Goal: Task Accomplishment & Management: Use online tool/utility

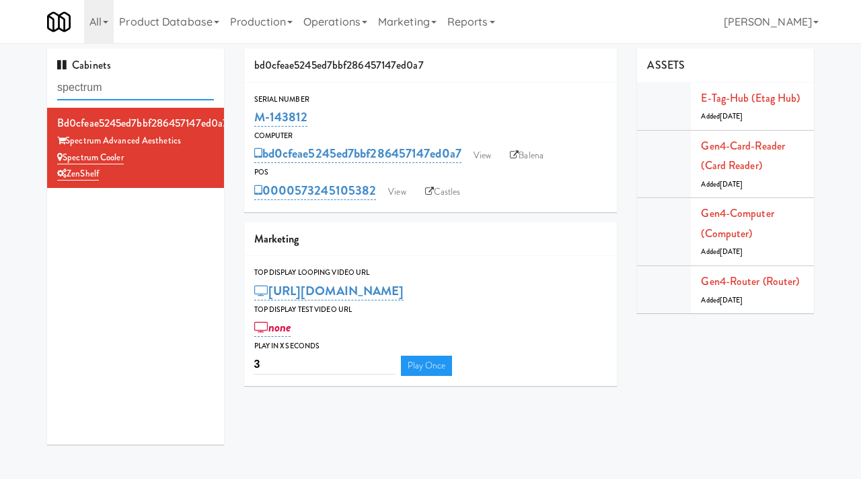
click at [116, 75] on input "spectrum" at bounding box center [135, 87] width 157 height 25
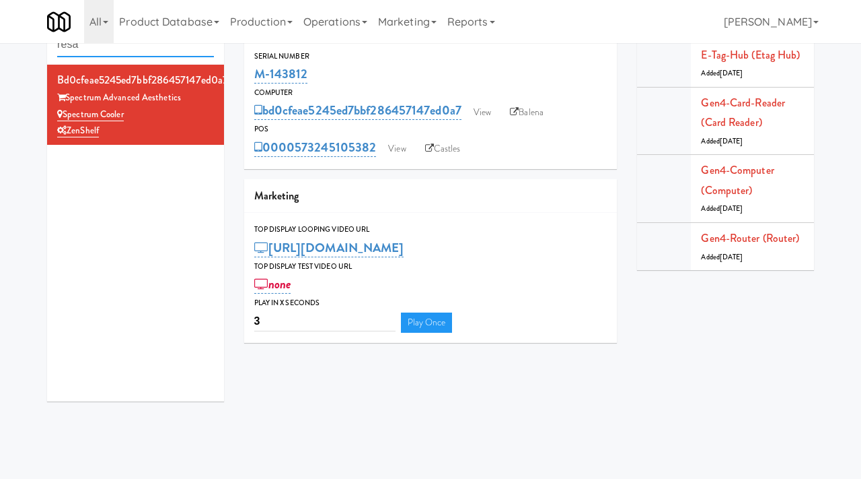
type input "resa"
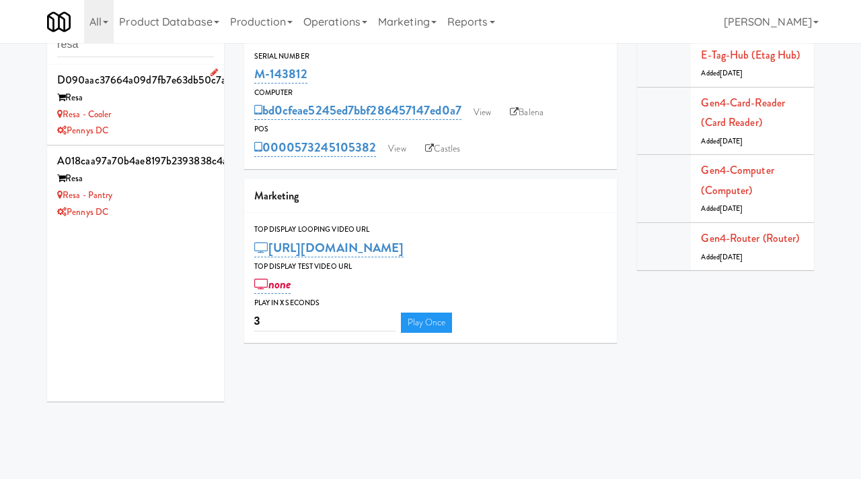
click at [186, 118] on div "Resa - Cooler" at bounding box center [135, 114] width 157 height 17
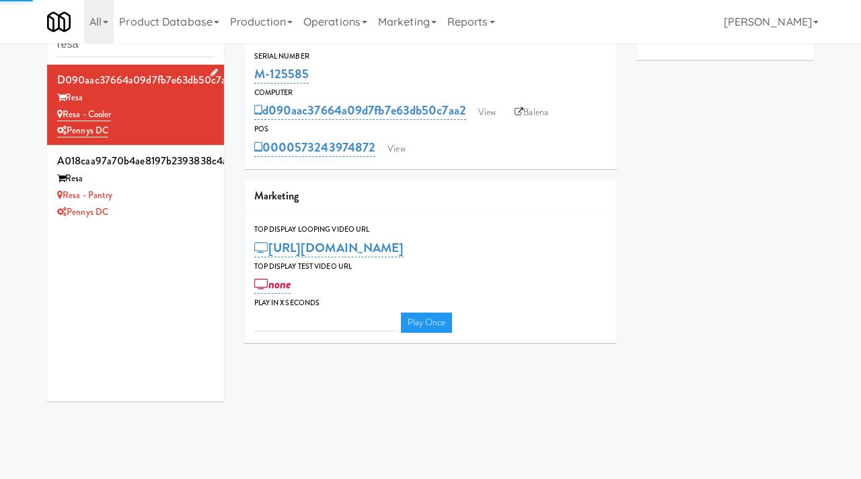
type input "3"
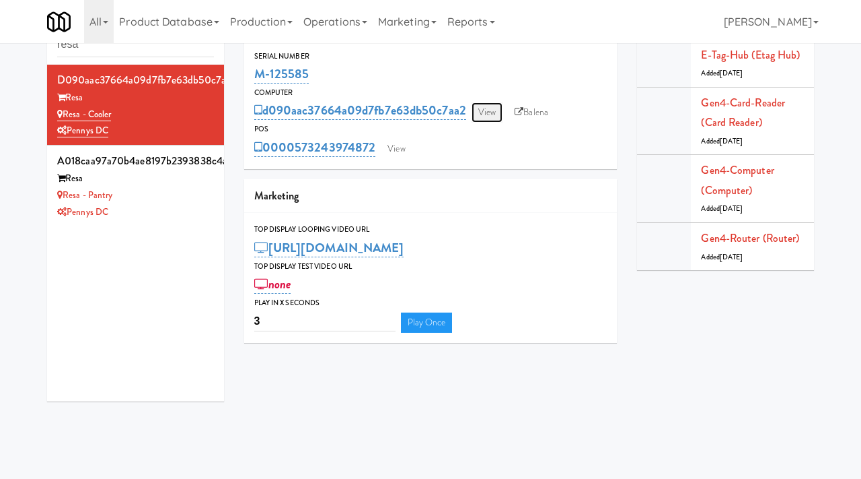
click at [487, 117] on link "View" at bounding box center [487, 112] width 31 height 20
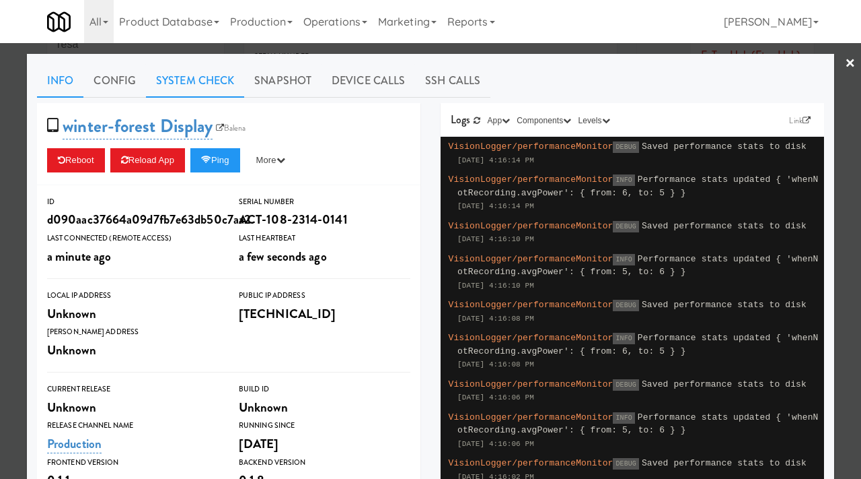
click at [182, 83] on link "System Check" at bounding box center [195, 81] width 98 height 34
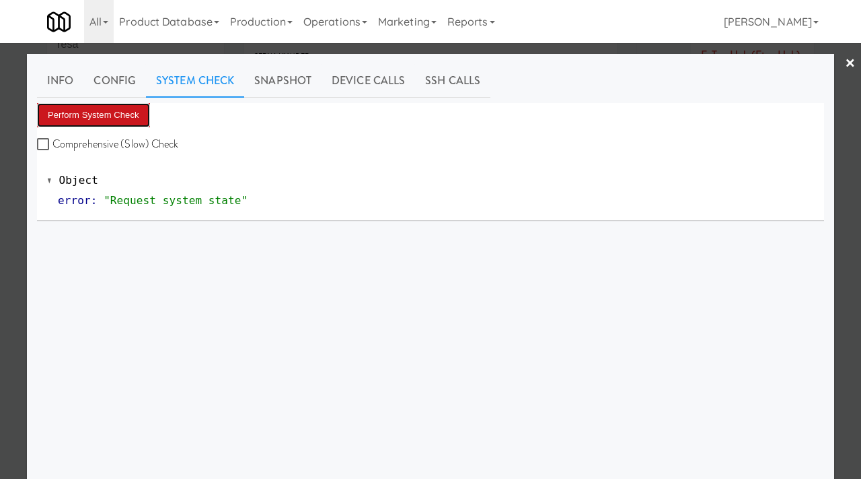
click at [106, 109] on button "Perform System Check" at bounding box center [93, 115] width 113 height 24
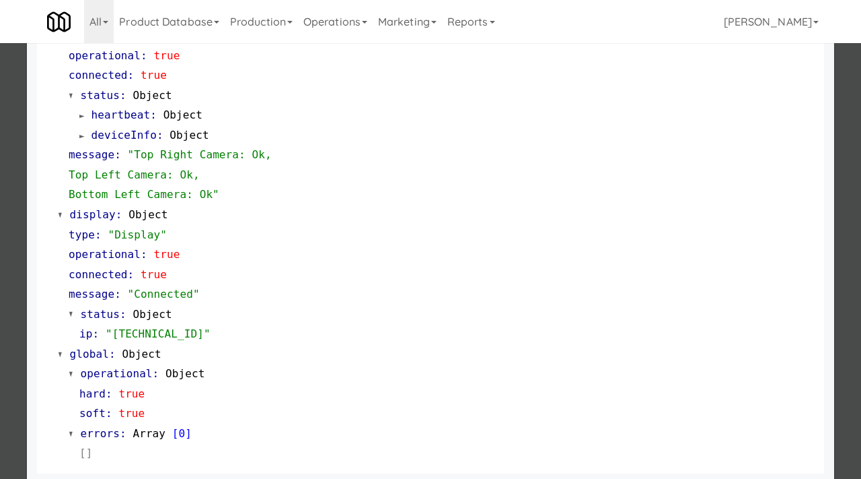
scroll to position [567, 0]
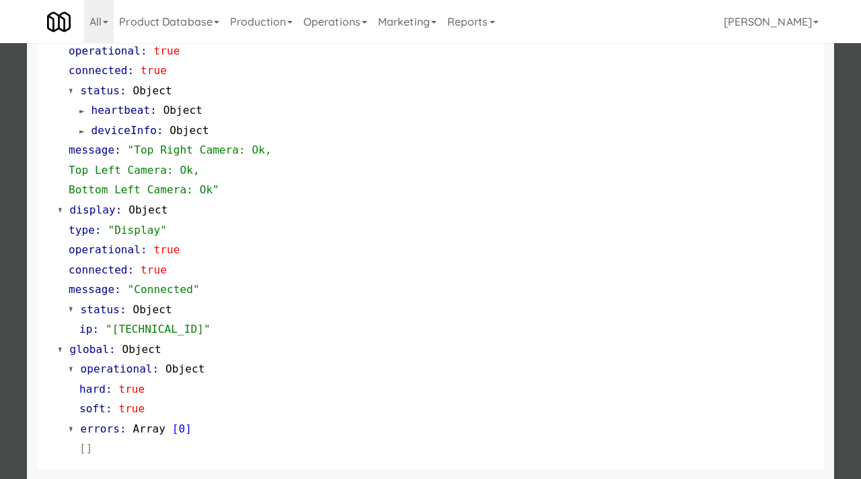
click at [4, 262] on div at bounding box center [430, 239] width 861 height 479
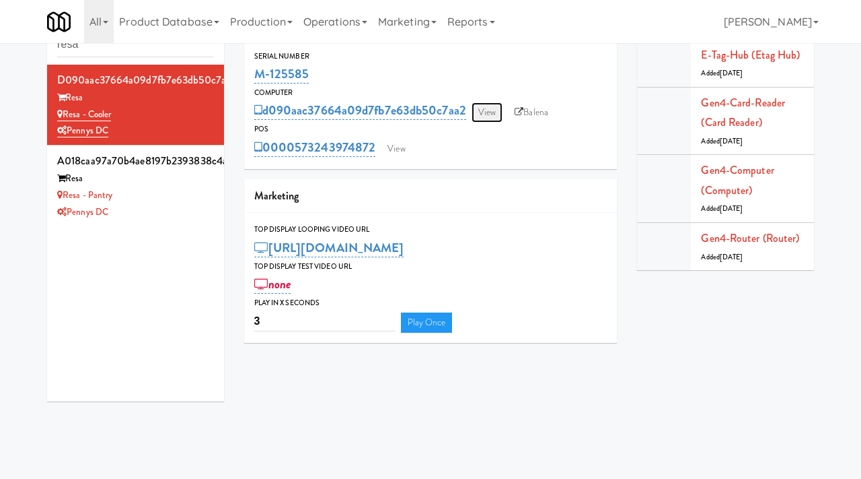
click at [501, 107] on link "View" at bounding box center [487, 112] width 31 height 20
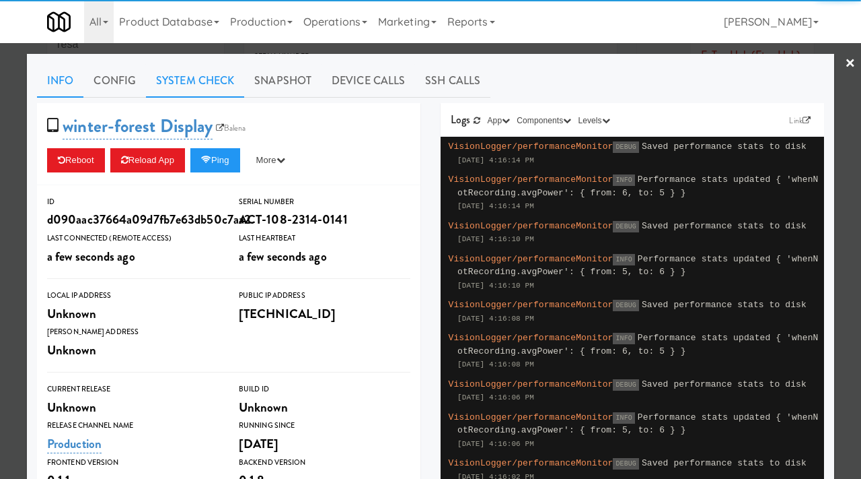
click at [223, 81] on link "System Check" at bounding box center [195, 81] width 98 height 34
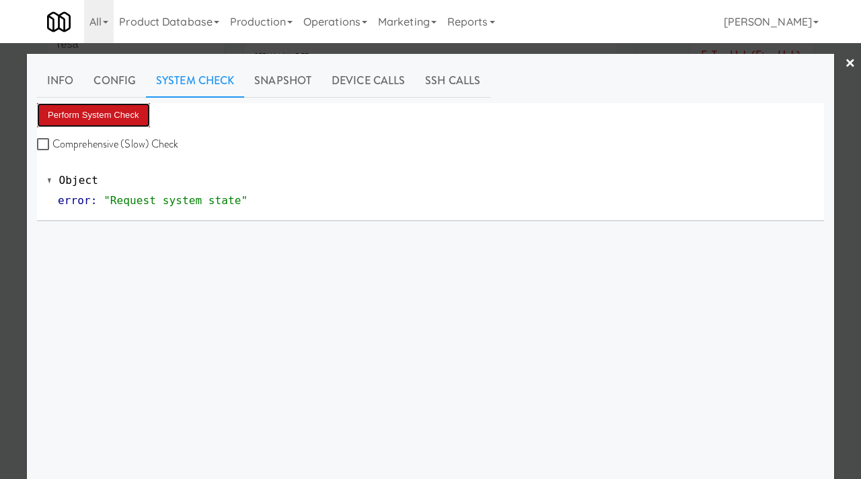
click at [91, 113] on button "Perform System Check" at bounding box center [93, 115] width 113 height 24
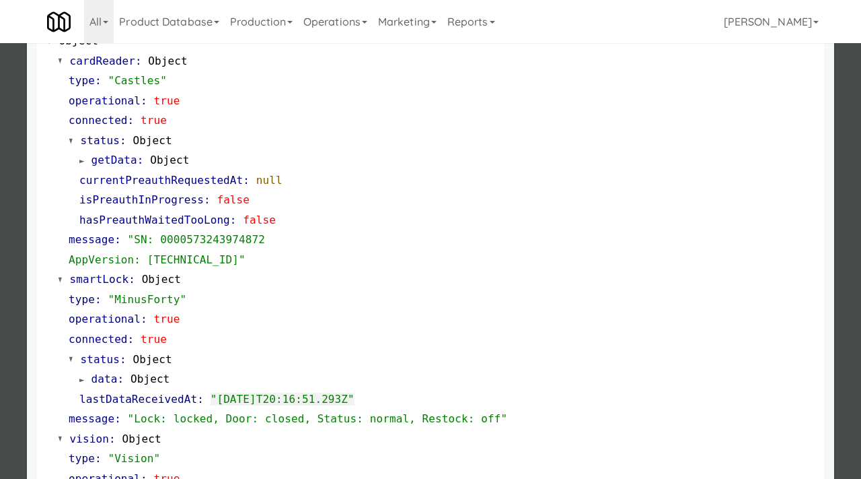
scroll to position [144, 0]
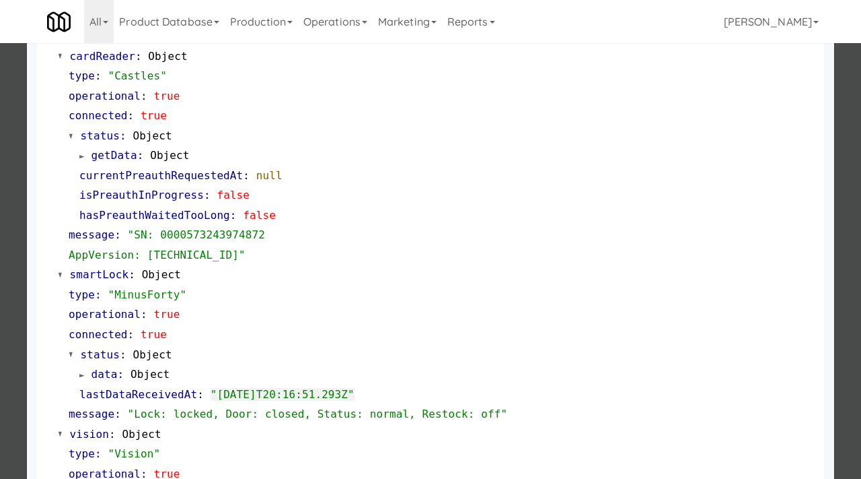
click at [0, 287] on div at bounding box center [430, 239] width 861 height 479
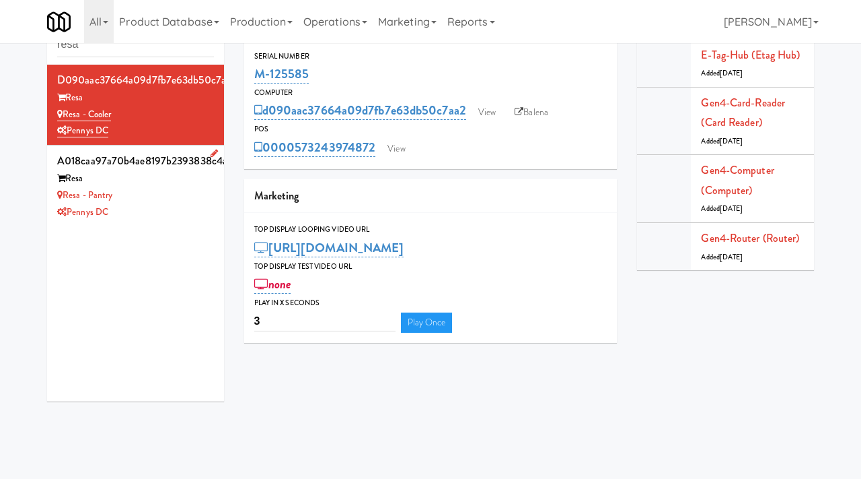
click at [178, 184] on div "Resa" at bounding box center [135, 178] width 157 height 17
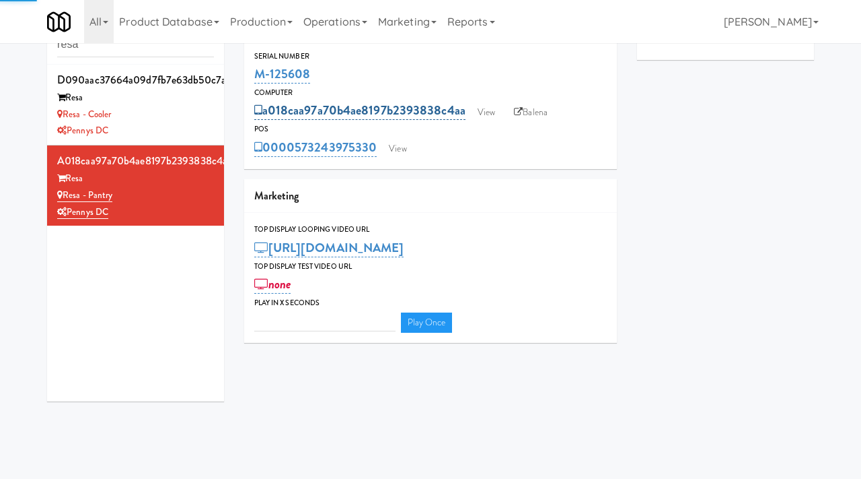
type input "3"
click at [487, 109] on link "View" at bounding box center [486, 112] width 31 height 20
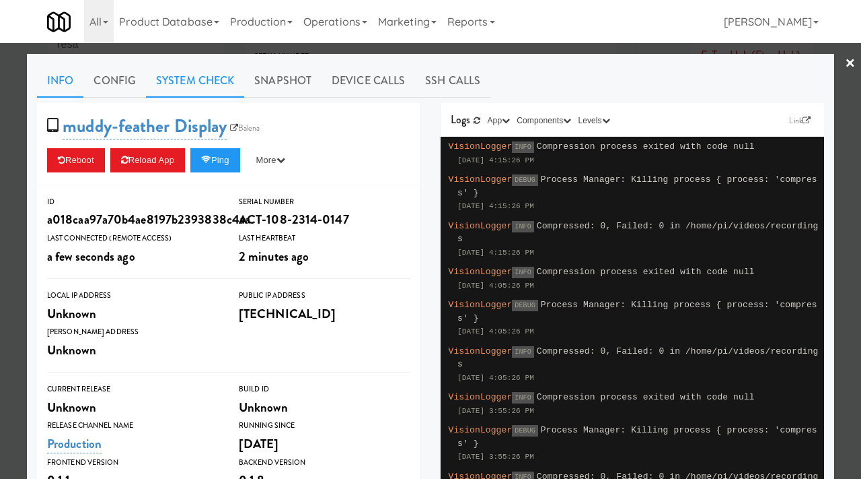
click at [213, 81] on link "System Check" at bounding box center [195, 81] width 98 height 34
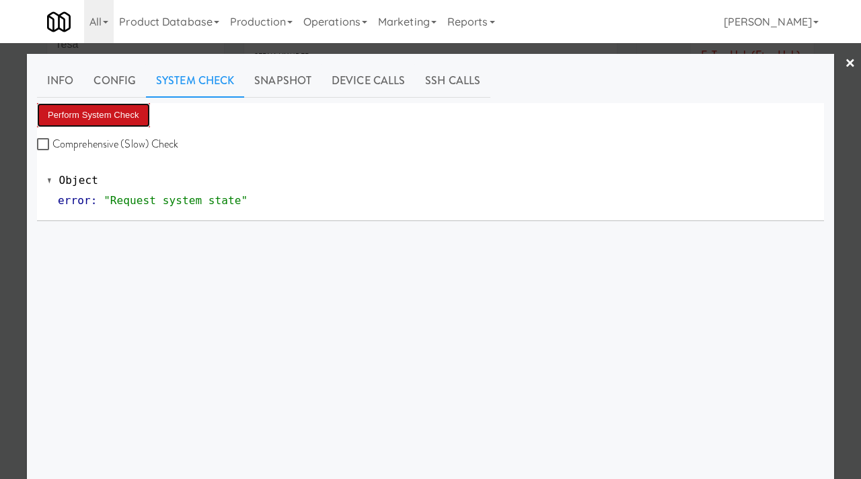
click at [90, 106] on button "Perform System Check" at bounding box center [93, 115] width 113 height 24
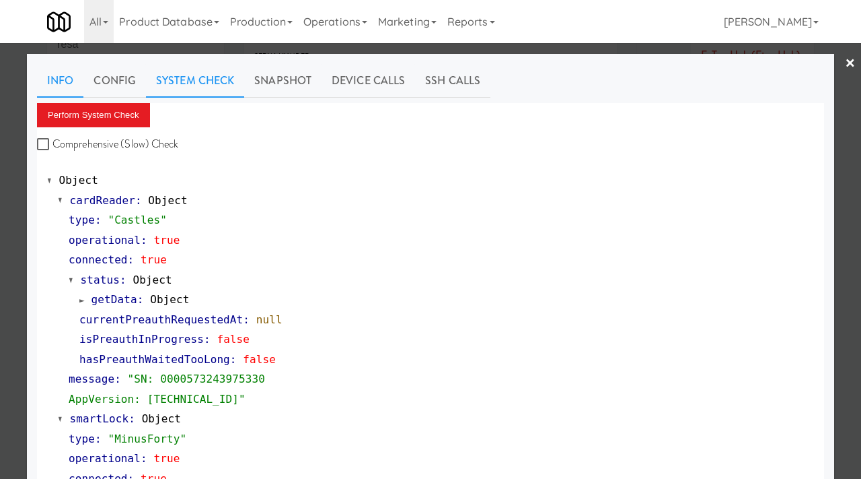
click at [44, 83] on link "Info" at bounding box center [60, 81] width 46 height 34
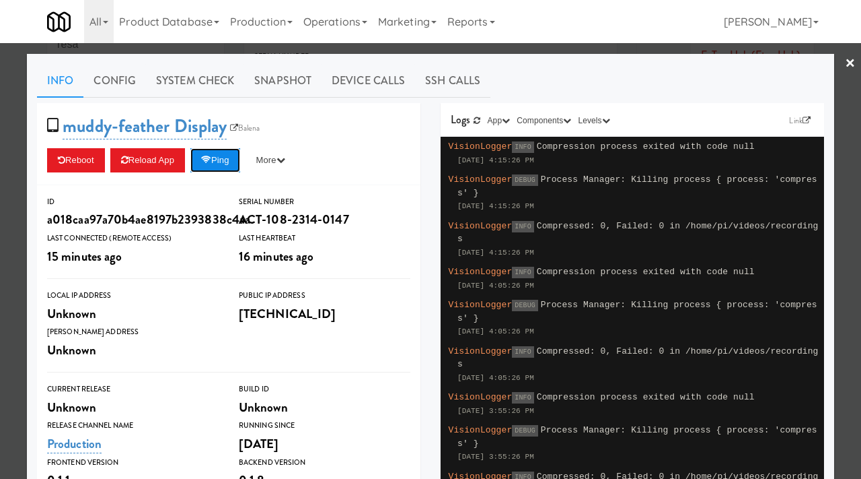
click at [225, 166] on button "Ping" at bounding box center [215, 160] width 50 height 24
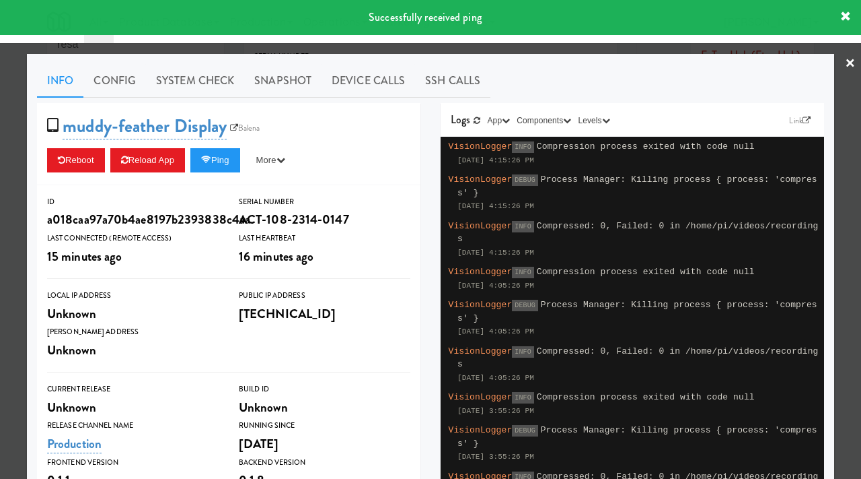
click at [0, 229] on div at bounding box center [430, 239] width 861 height 479
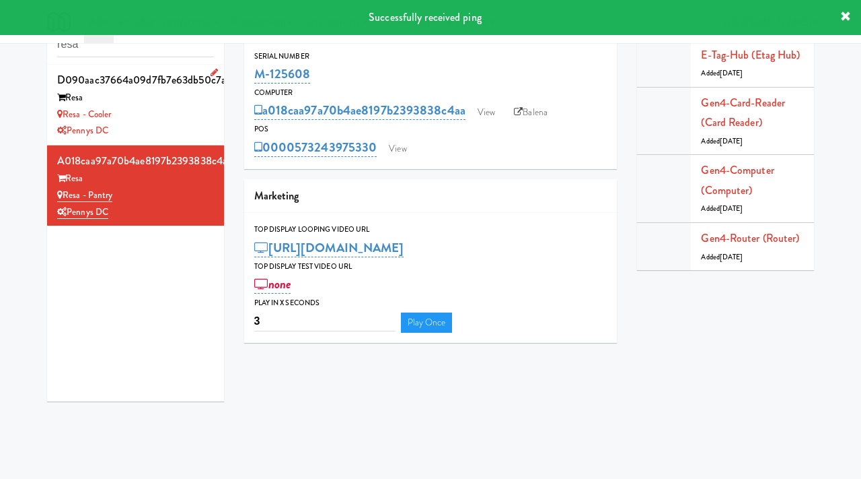
click at [165, 123] on div "Pennys DC" at bounding box center [135, 130] width 157 height 17
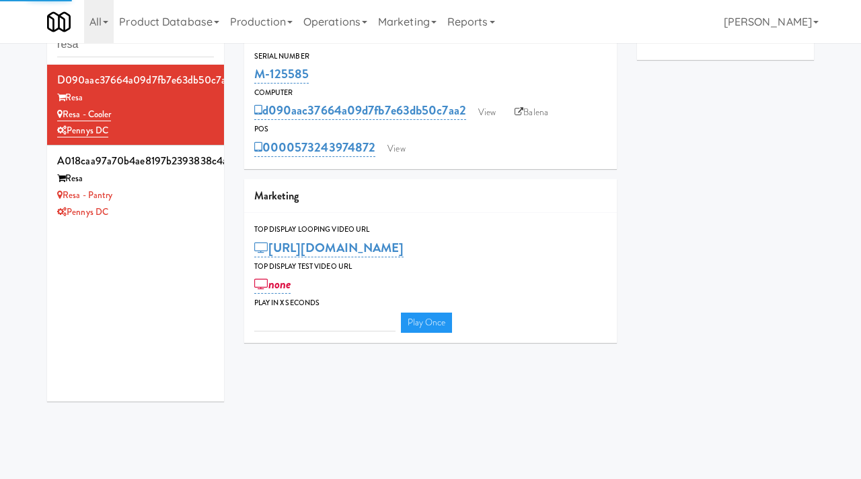
type input "3"
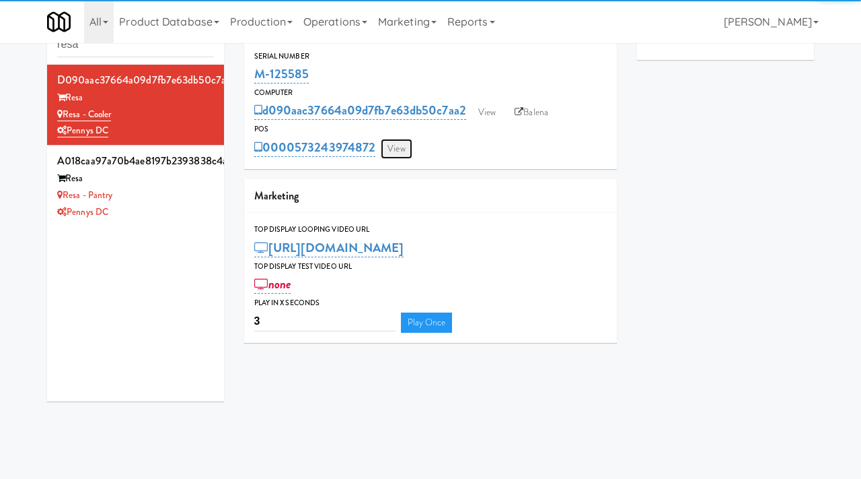
click at [408, 143] on link "View" at bounding box center [396, 149] width 31 height 20
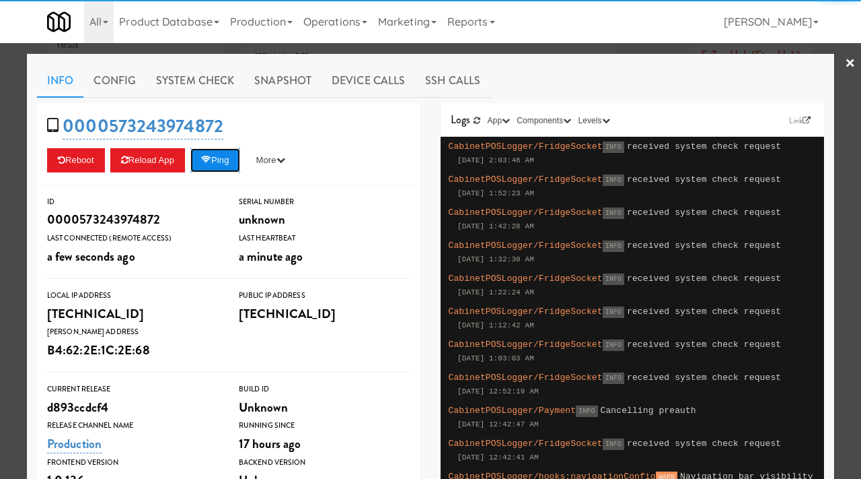
click at [206, 165] on button "Ping" at bounding box center [215, 160] width 50 height 24
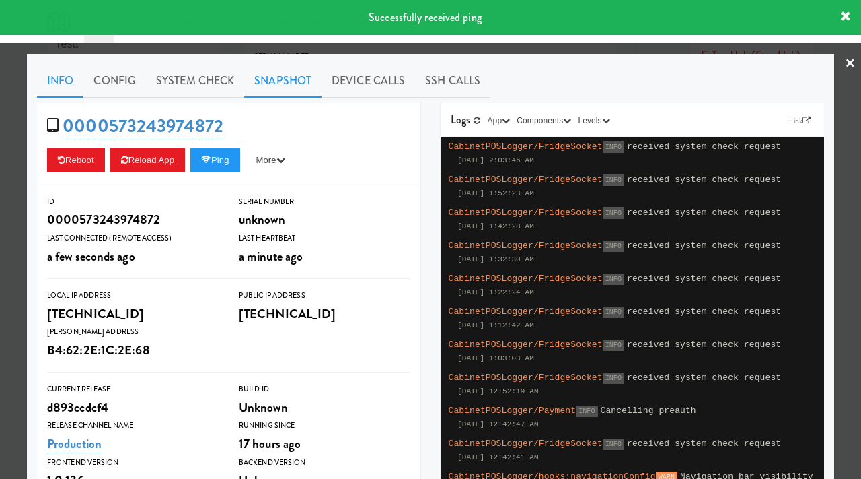
click at [297, 77] on link "Snapshot" at bounding box center [282, 81] width 77 height 34
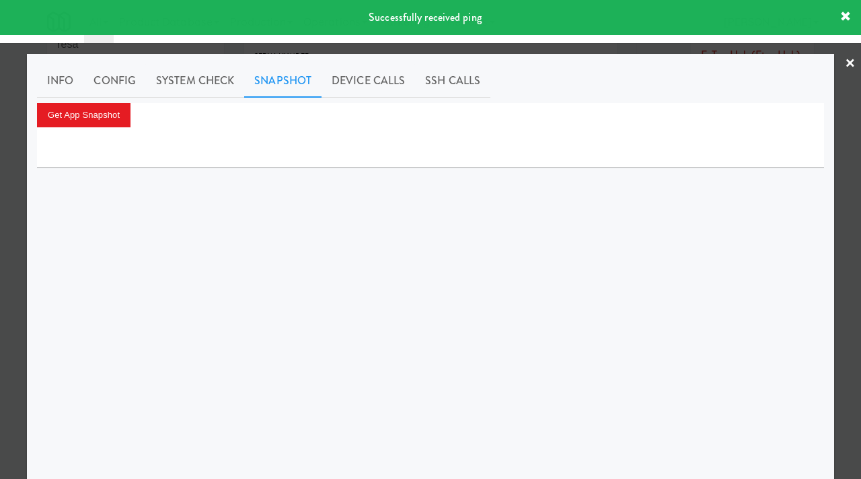
click at [132, 112] on div "Get App Snapshot" at bounding box center [430, 115] width 787 height 24
click at [102, 120] on button "Get App Snapshot" at bounding box center [84, 115] width 94 height 24
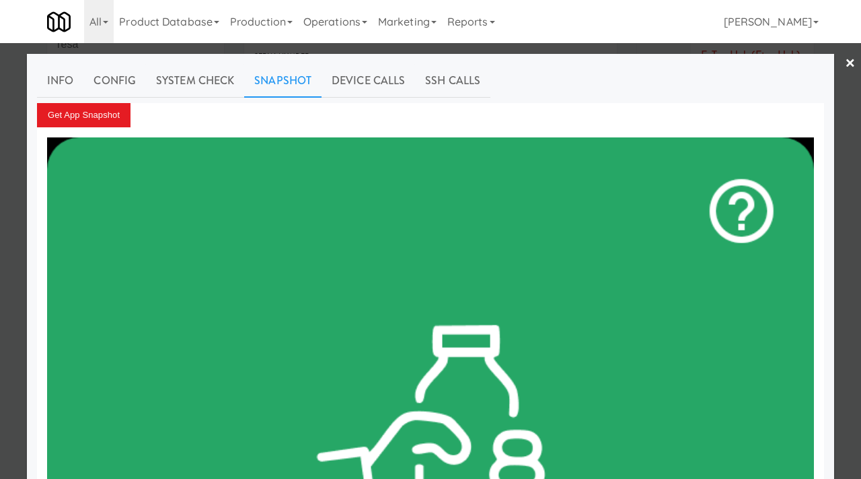
click at [0, 228] on div at bounding box center [430, 239] width 861 height 479
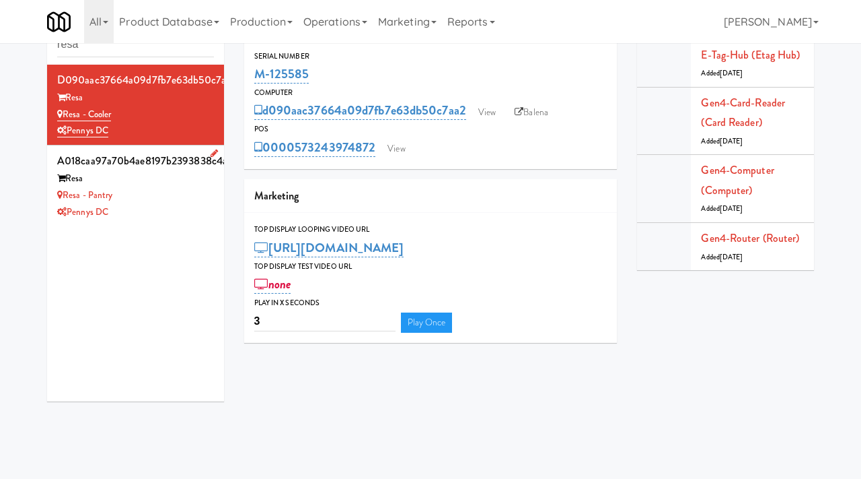
click at [135, 192] on div "Resa - Pantry" at bounding box center [135, 195] width 157 height 17
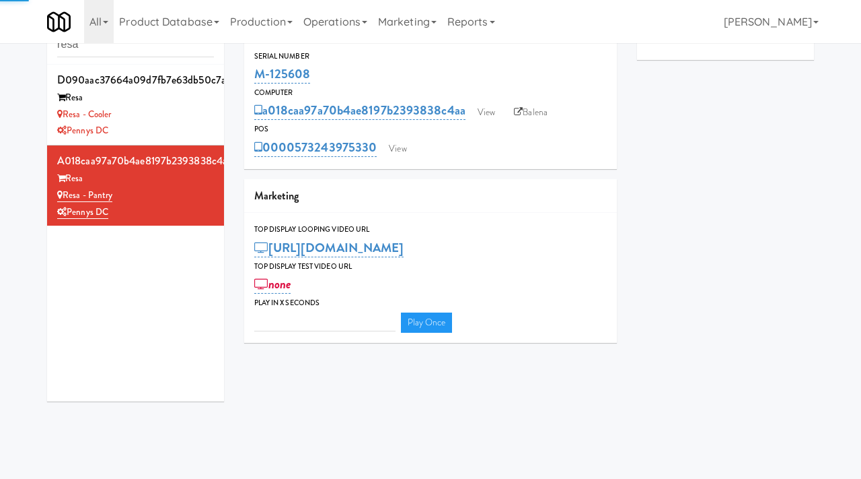
type input "3"
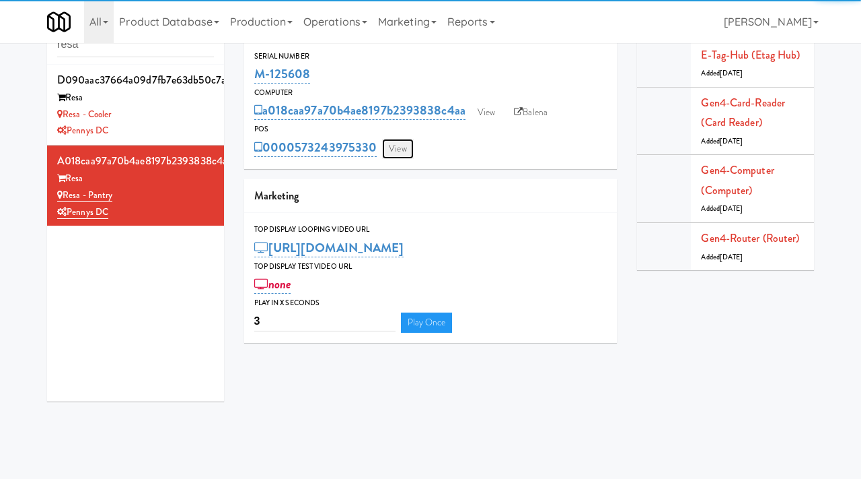
click at [399, 147] on link "View" at bounding box center [397, 149] width 31 height 20
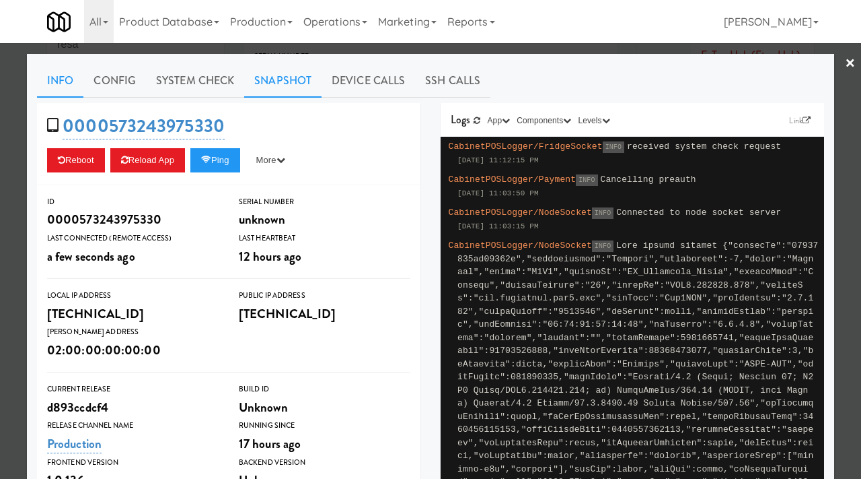
click at [287, 89] on link "Snapshot" at bounding box center [282, 81] width 77 height 34
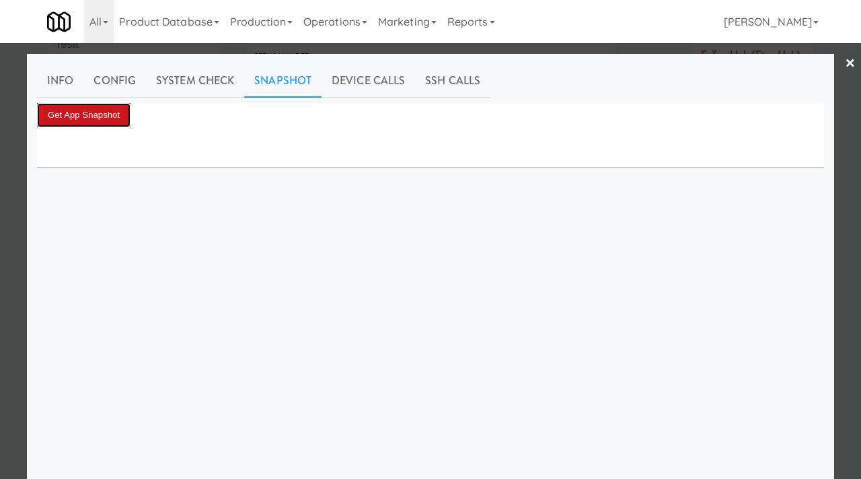
click at [103, 109] on button "Get App Snapshot" at bounding box center [84, 115] width 94 height 24
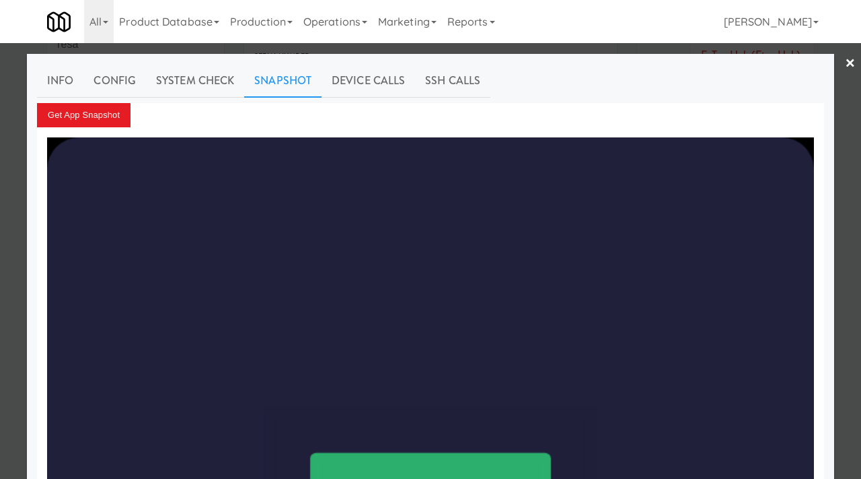
click at [0, 268] on div at bounding box center [430, 239] width 861 height 479
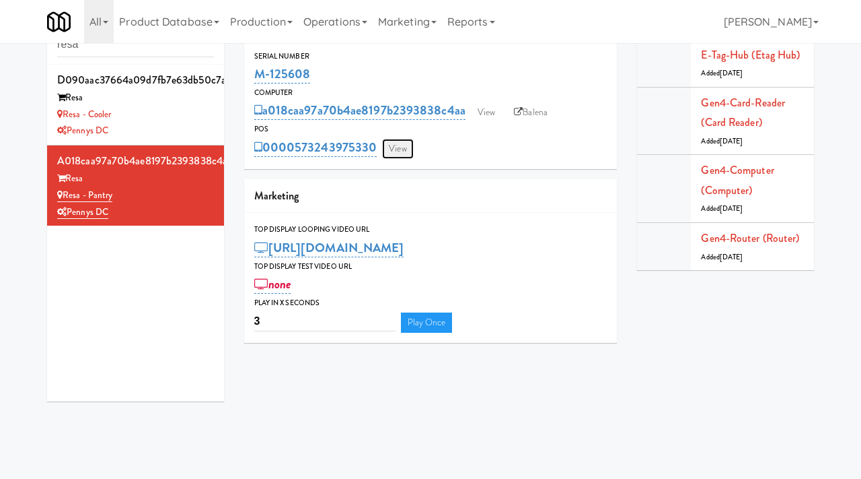
click at [408, 141] on link "View" at bounding box center [397, 149] width 31 height 20
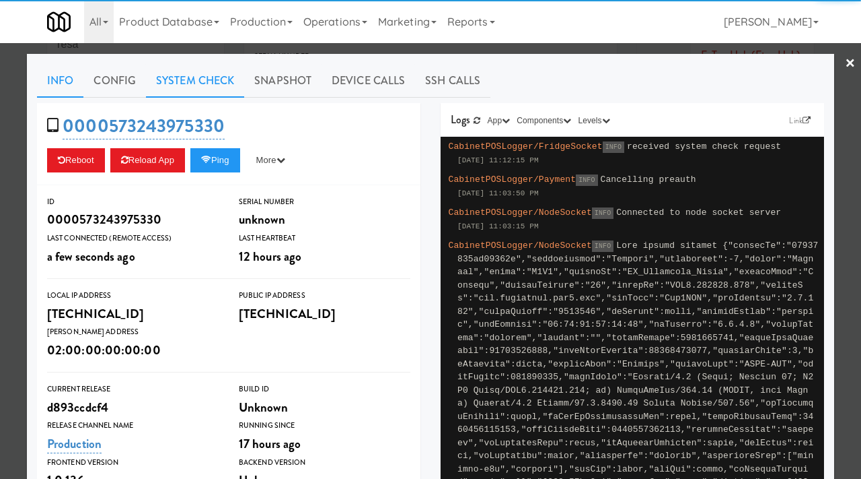
click at [175, 79] on link "System Check" at bounding box center [195, 81] width 98 height 34
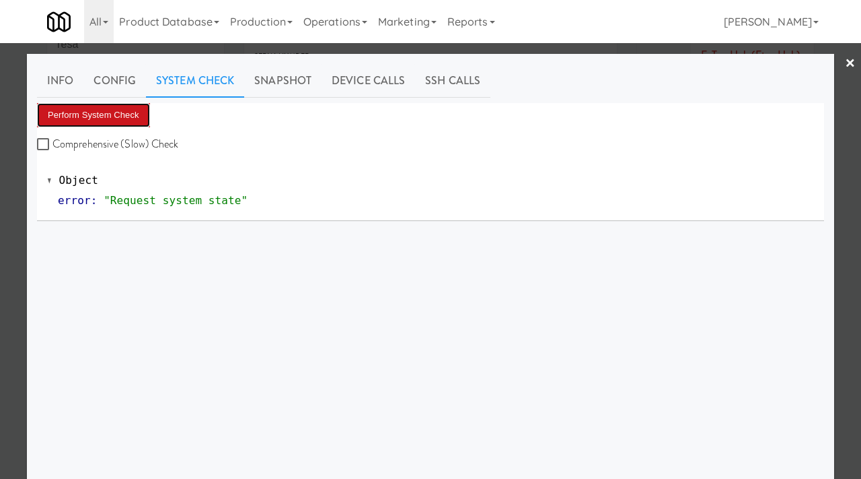
click at [125, 112] on button "Perform System Check" at bounding box center [93, 115] width 113 height 24
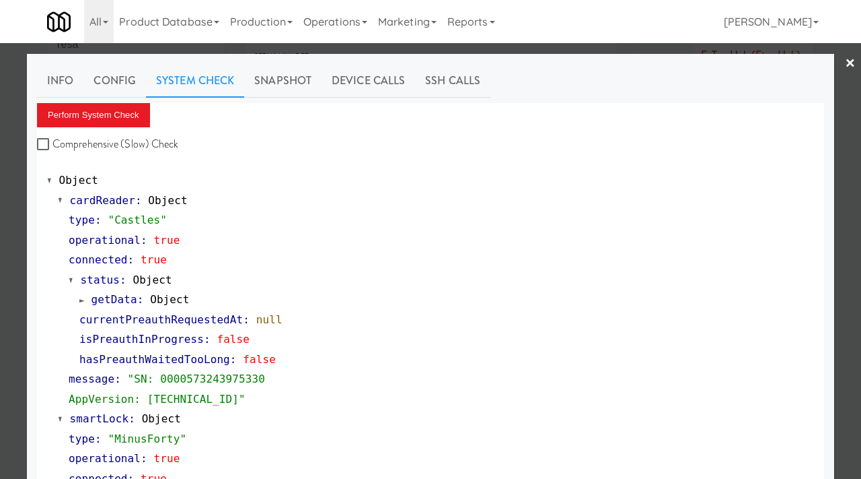
click at [1, 203] on div at bounding box center [430, 239] width 861 height 479
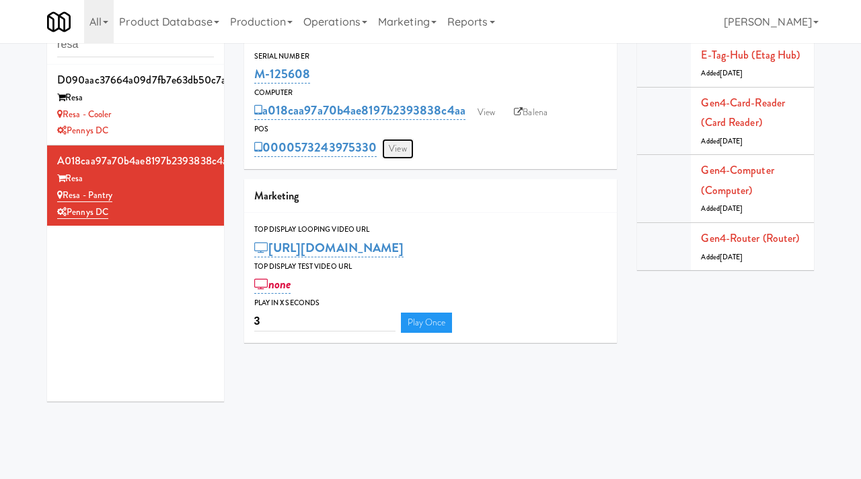
click at [394, 147] on link "View" at bounding box center [397, 149] width 31 height 20
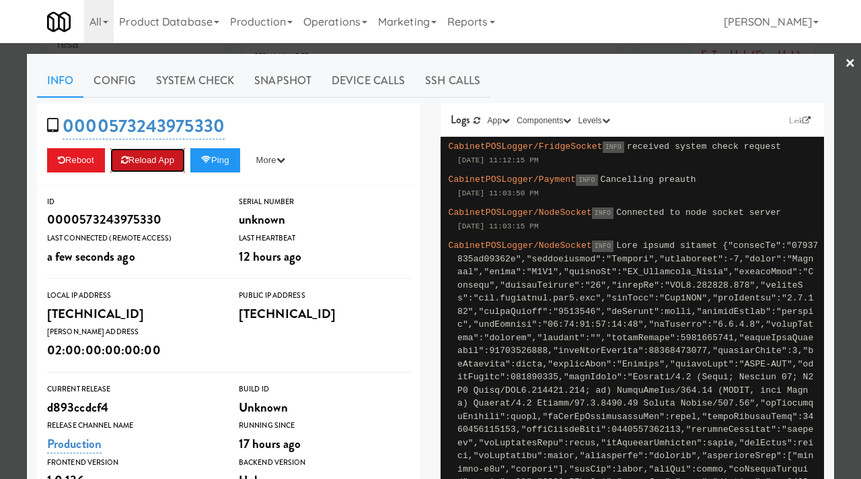
click at [143, 155] on button "Reload App" at bounding box center [147, 160] width 75 height 24
click at [0, 160] on div at bounding box center [430, 239] width 861 height 479
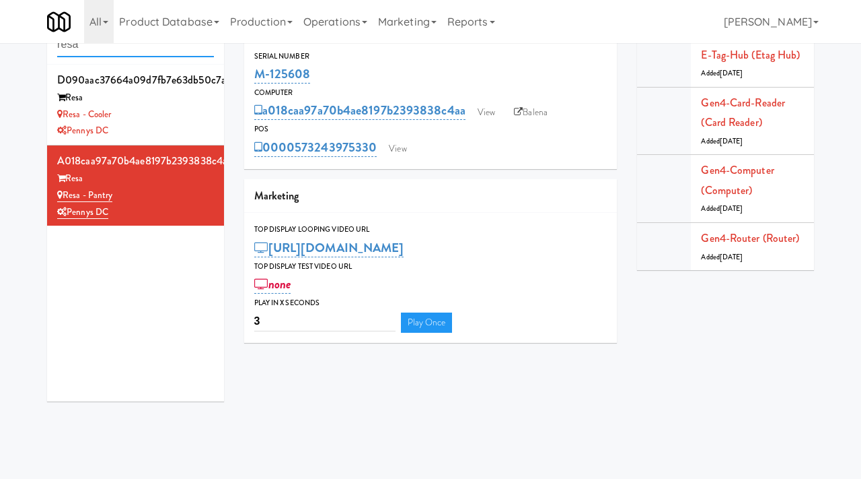
click at [129, 49] on input "resa" at bounding box center [135, 44] width 157 height 25
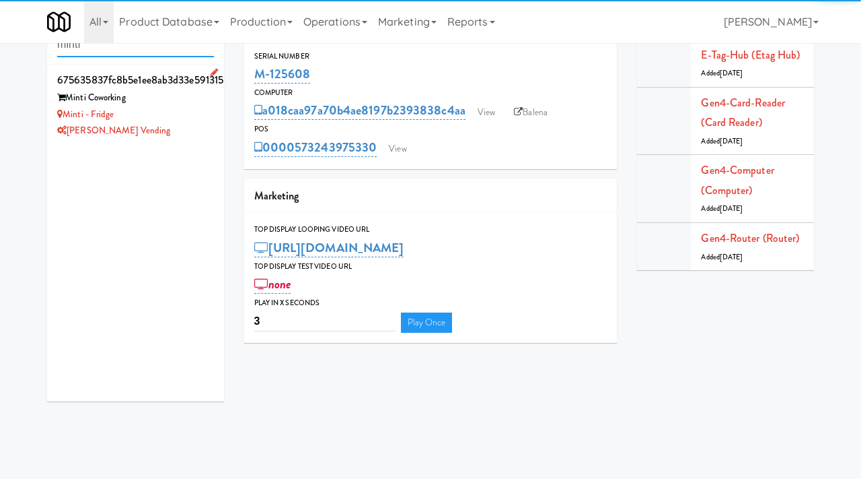
type input "minti"
click at [166, 99] on div "Minti Coworking" at bounding box center [135, 98] width 157 height 17
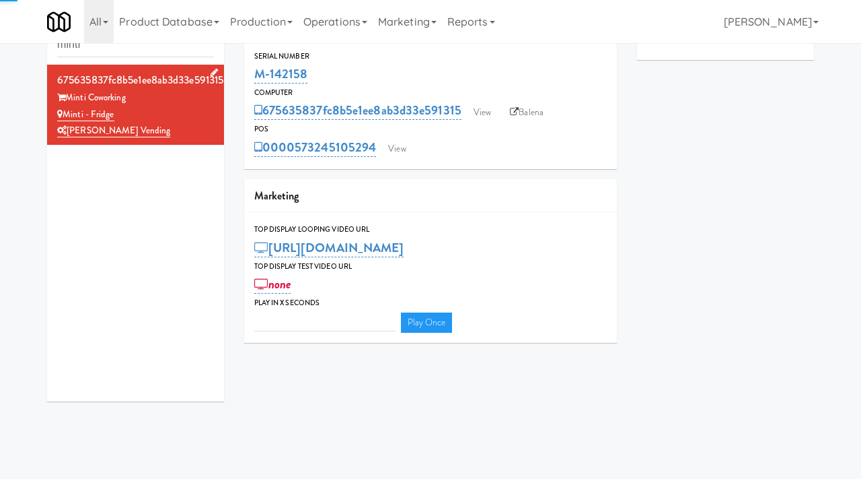
type input "3"
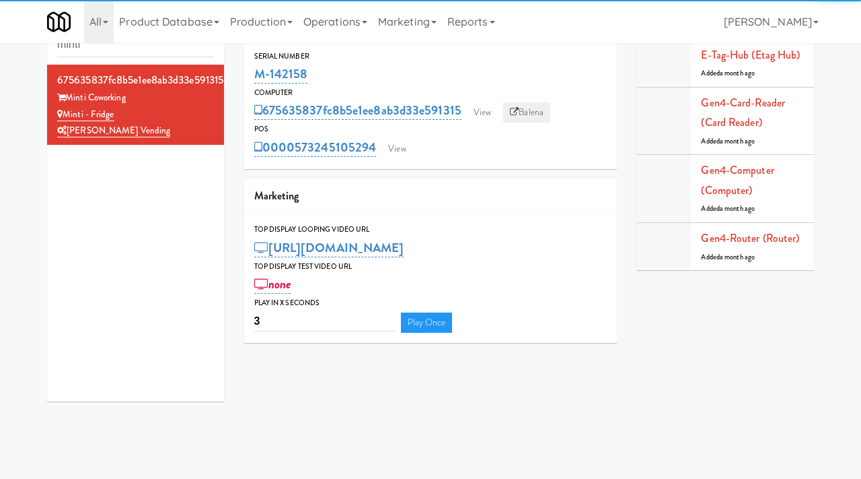
click at [519, 120] on link "Balena" at bounding box center [526, 112] width 47 height 20
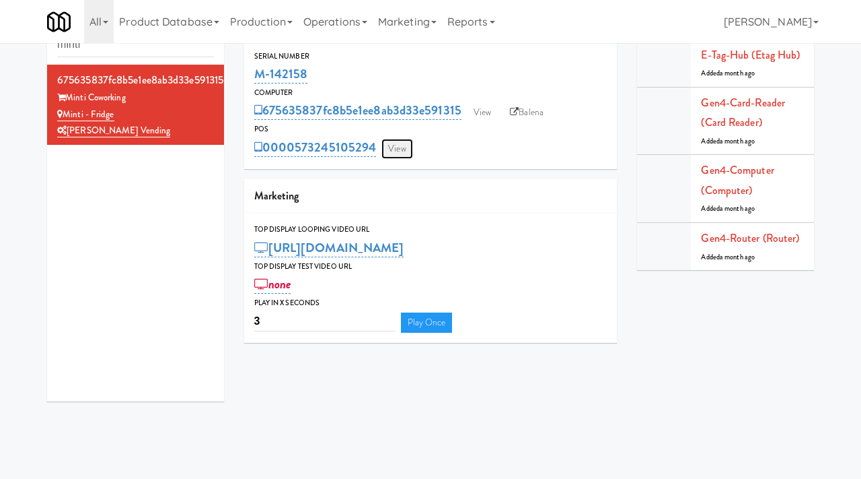
click at [399, 149] on link "View" at bounding box center [397, 149] width 31 height 20
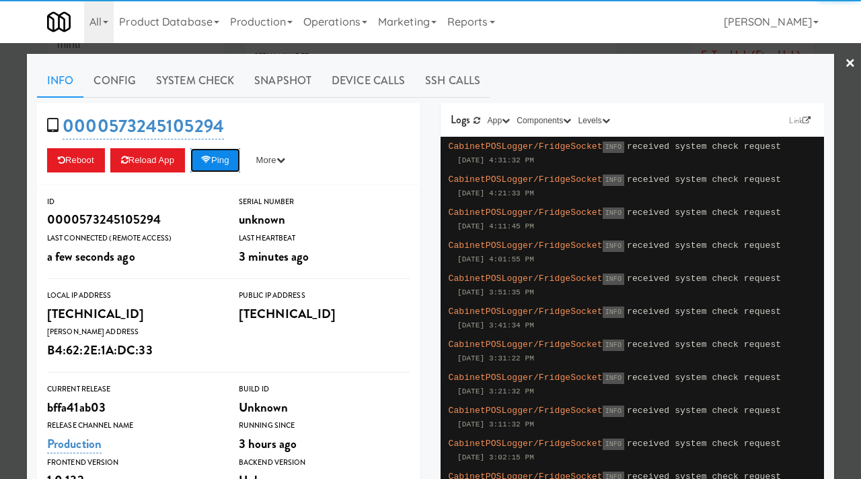
click at [228, 154] on button "Ping" at bounding box center [215, 160] width 50 height 24
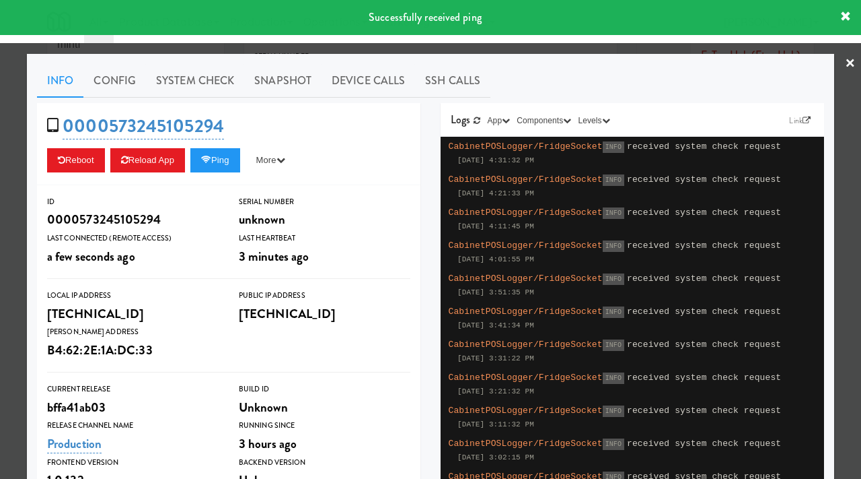
click at [108, 155] on div "Reboot Reload App Ping More Ping Server Restart Server Force Reload App Unlock …" at bounding box center [228, 160] width 363 height 24
click at [127, 155] on icon at bounding box center [124, 159] width 7 height 9
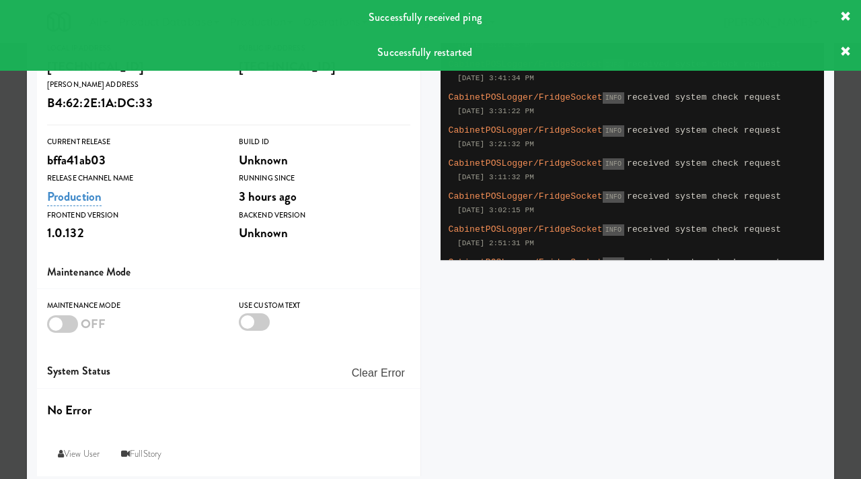
scroll to position [254, 0]
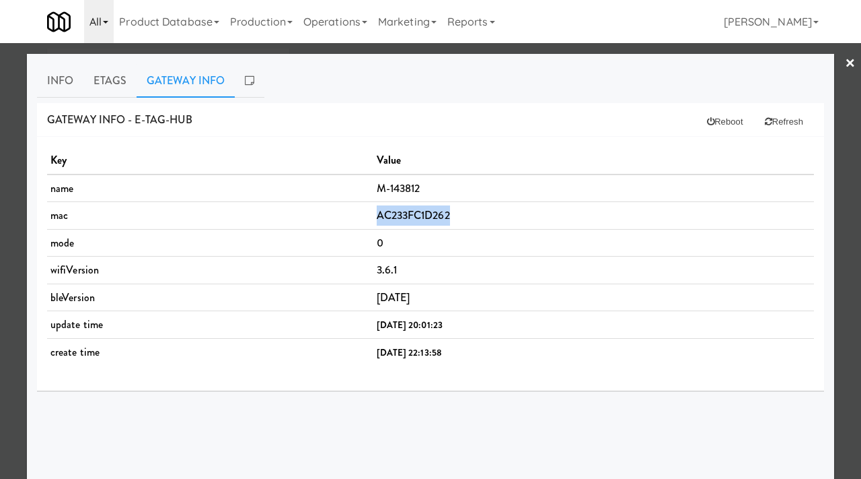
click at [106, 22] on icon at bounding box center [105, 22] width 5 height 3
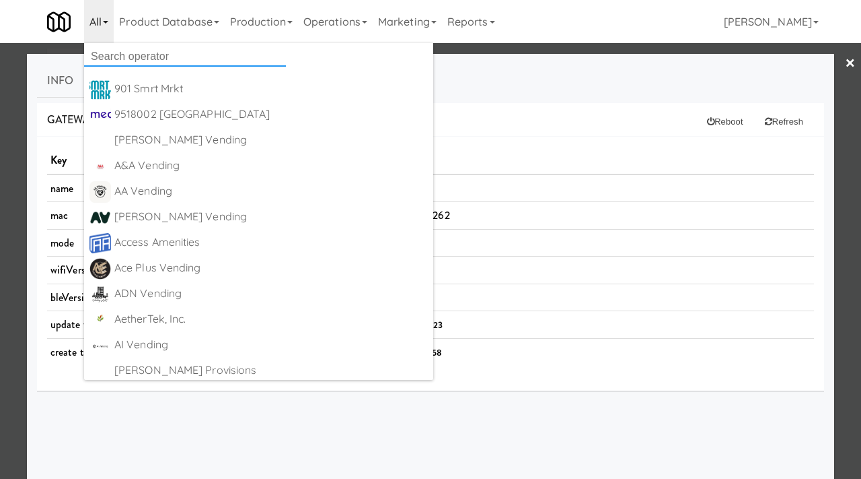
click at [119, 62] on input "text" at bounding box center [185, 56] width 202 height 20
type input "upsc"
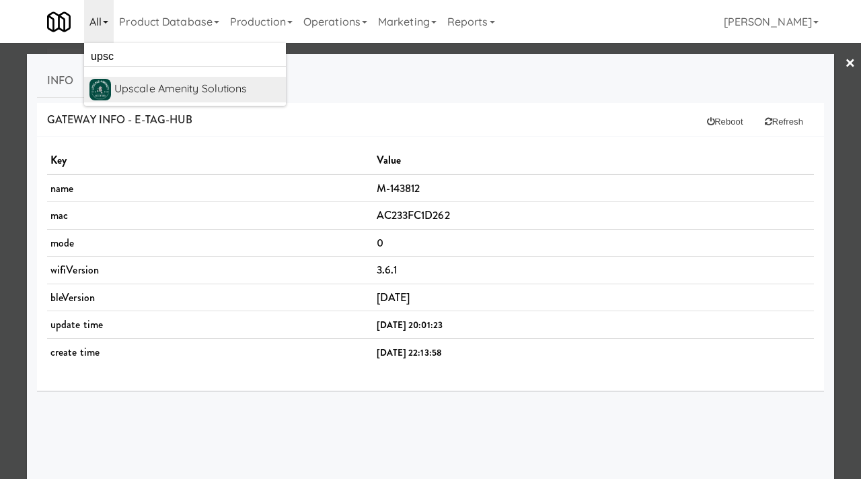
click at [166, 96] on div "Upscale Amenity Solutions" at bounding box center [197, 89] width 166 height 20
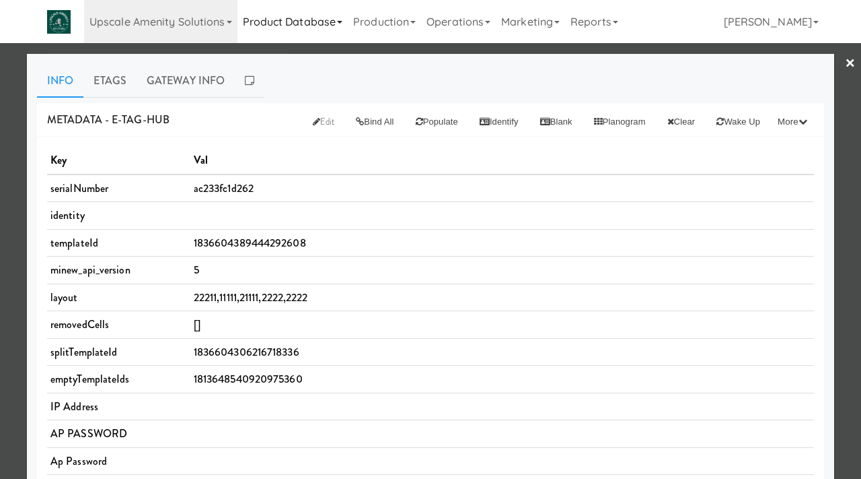
click at [322, 20] on link "Product Database" at bounding box center [293, 21] width 111 height 43
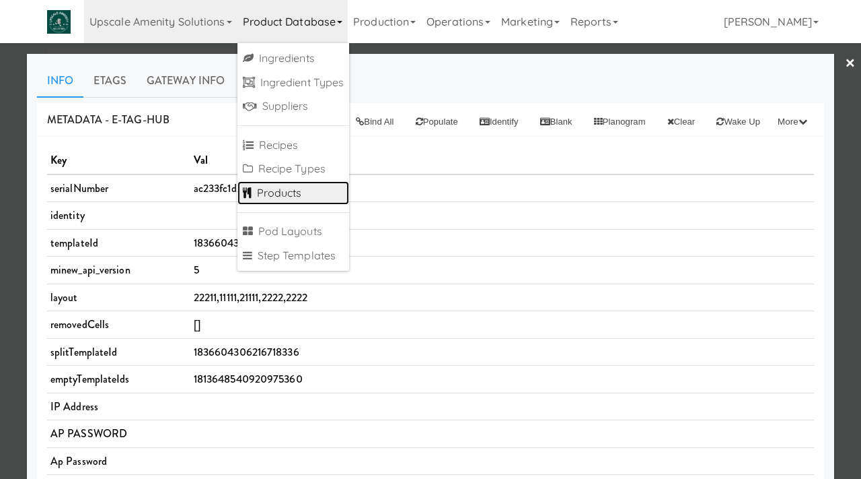
click at [287, 198] on link "Products" at bounding box center [294, 193] width 112 height 24
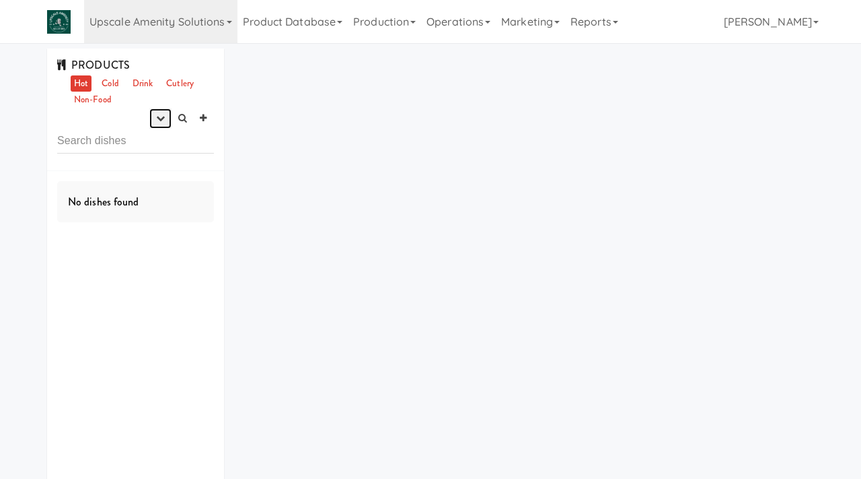
click at [151, 125] on button "button" at bounding box center [160, 118] width 22 height 20
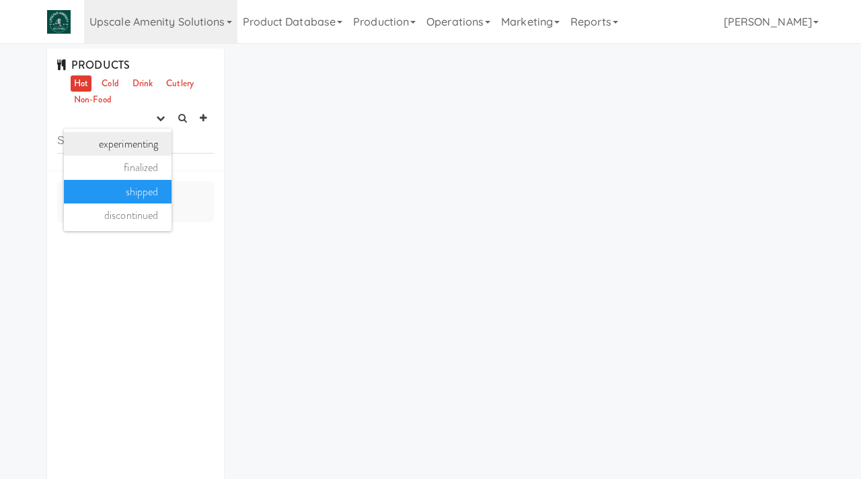
click at [132, 144] on link "experimenting" at bounding box center [118, 144] width 108 height 24
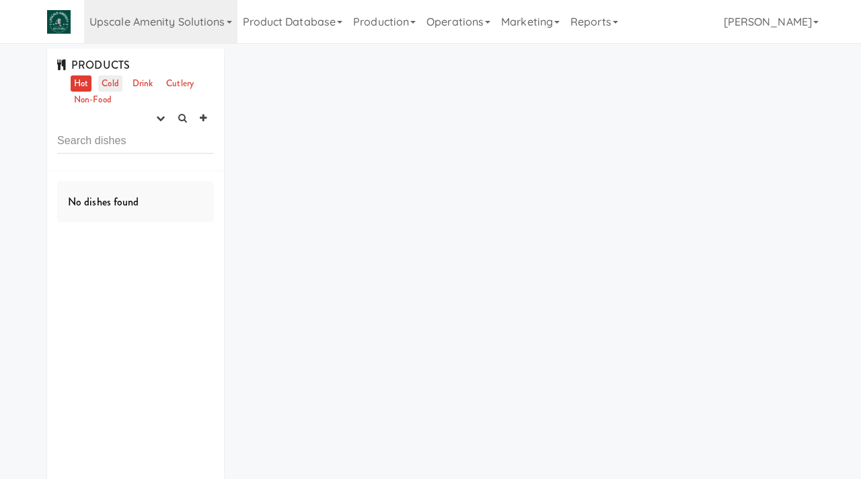
click at [113, 83] on link "Cold" at bounding box center [110, 83] width 24 height 17
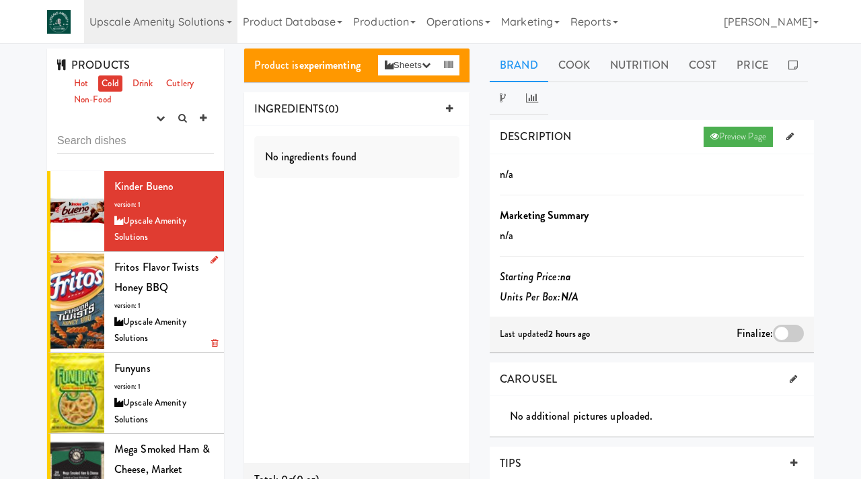
click at [147, 328] on div "Upscale Amenity Solutions" at bounding box center [164, 330] width 100 height 33
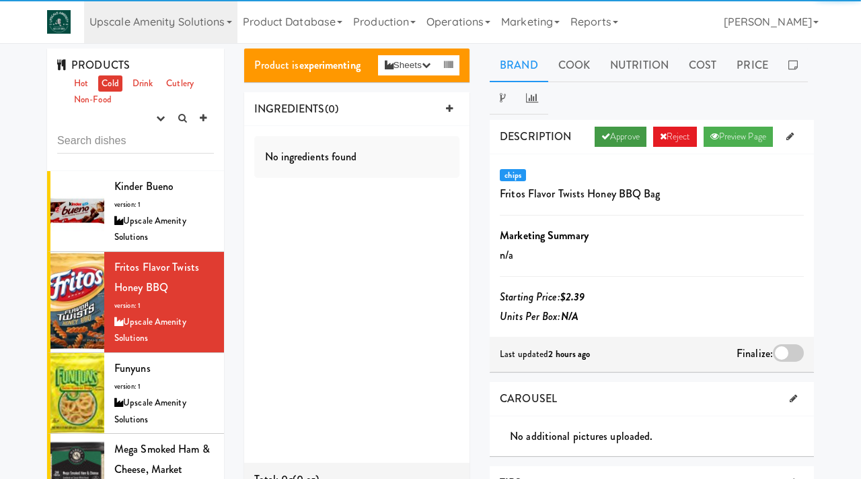
click at [611, 141] on link "Approve" at bounding box center [621, 137] width 52 height 20
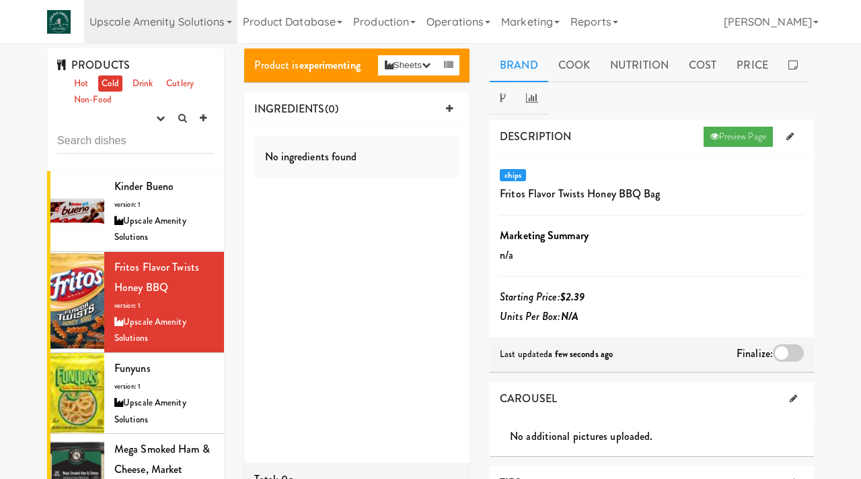
click at [784, 356] on div at bounding box center [788, 352] width 31 height 17
click at [0, 0] on input "checkbox" at bounding box center [0, 0] width 0 height 0
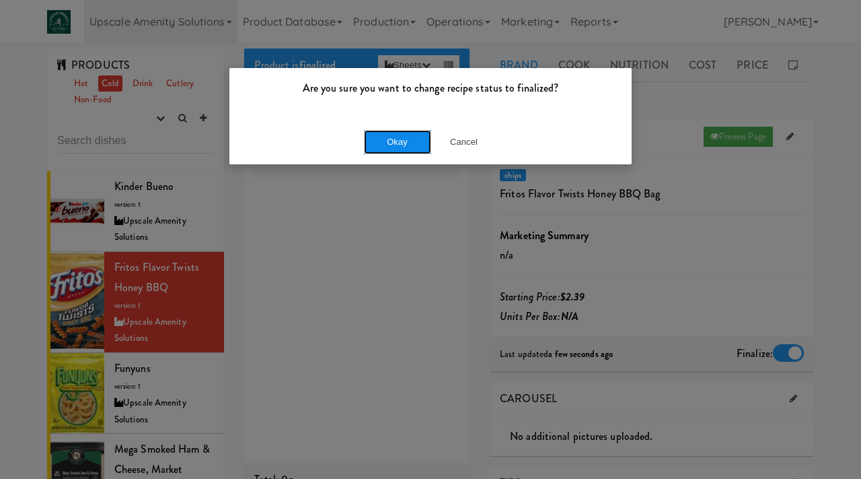
click at [391, 143] on button "Okay" at bounding box center [397, 142] width 67 height 24
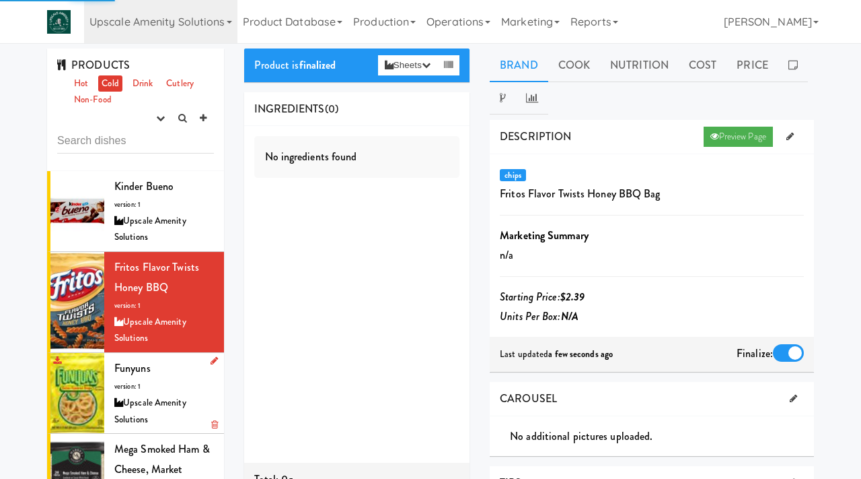
click at [151, 396] on div "Upscale Amenity Solutions" at bounding box center [164, 410] width 100 height 33
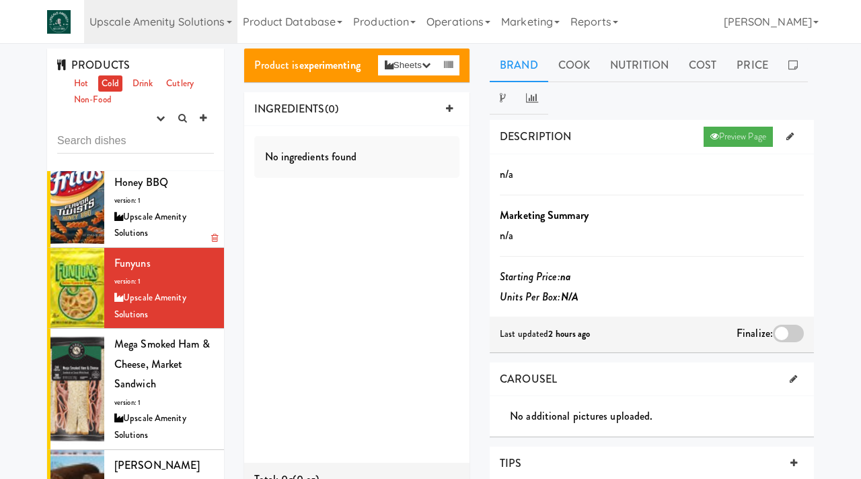
scroll to position [138, 0]
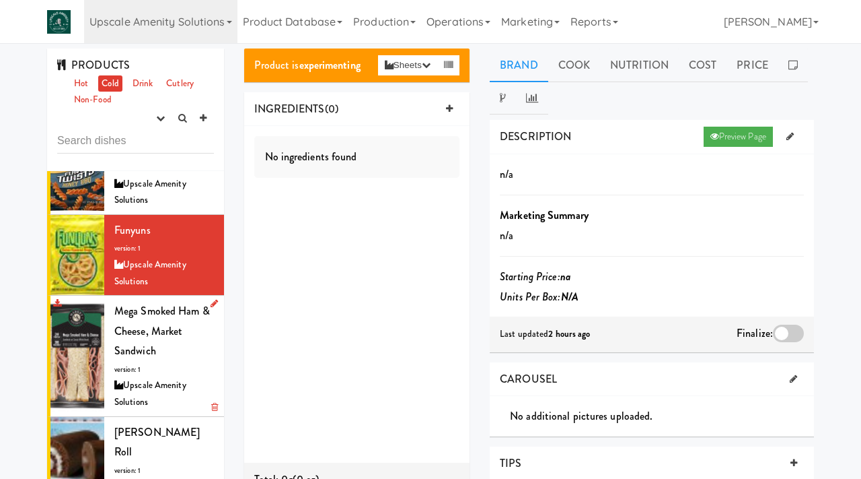
click at [131, 343] on span "Mega Smoked Ham & Cheese, Market Sandwich" at bounding box center [162, 330] width 96 height 55
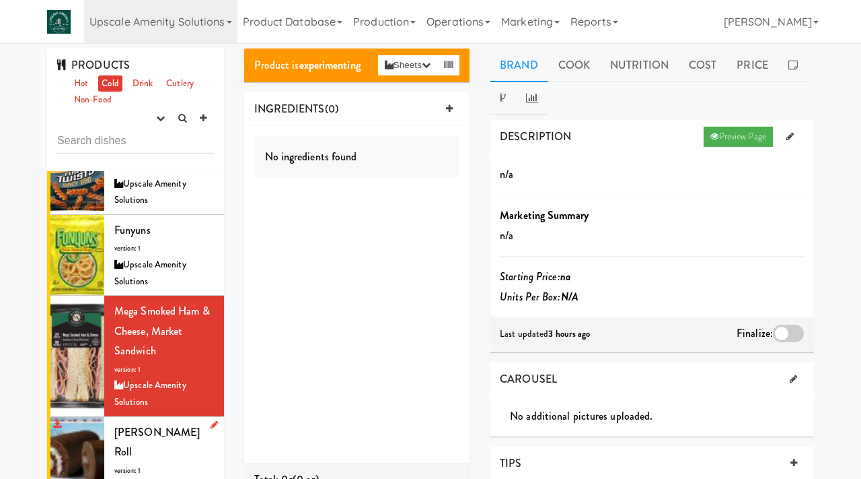
click at [125, 436] on span "[PERSON_NAME] Roll" at bounding box center [156, 442] width 85 height 36
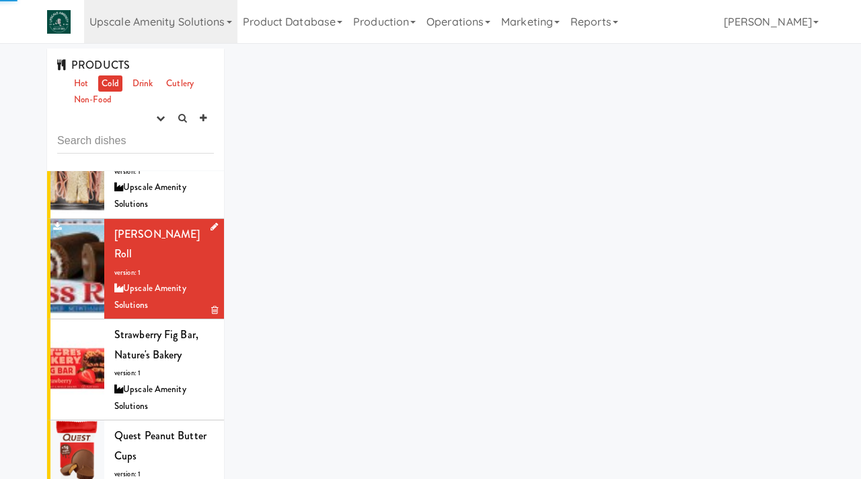
scroll to position [432, 0]
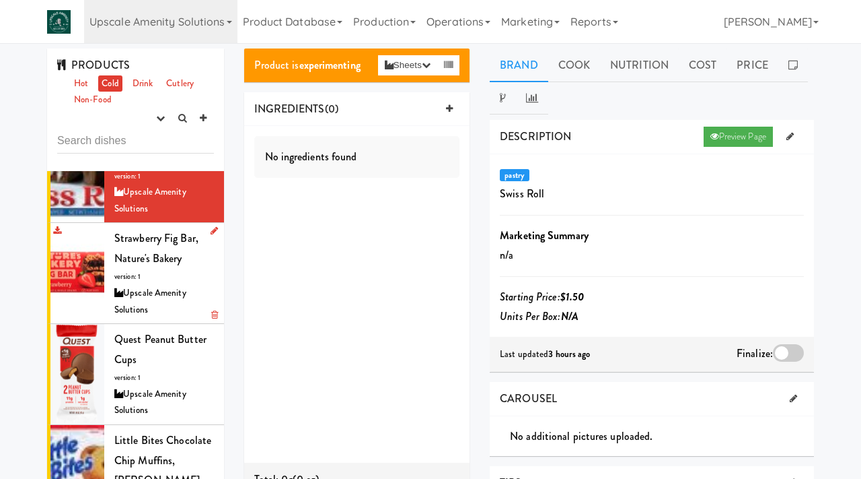
click at [164, 271] on div "Strawberry Fig Bar, Nature's Bakery version: 1 Upscale Amenity Solutions" at bounding box center [164, 273] width 100 height 90
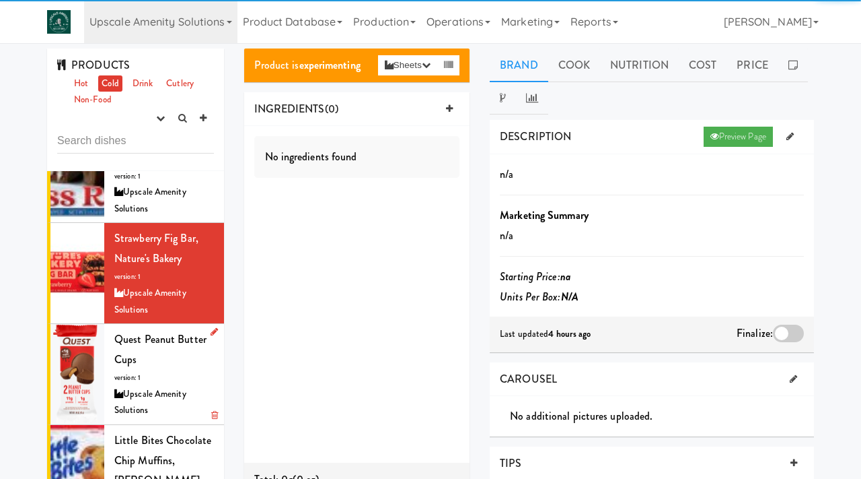
click at [153, 353] on div "Quest Peanut Butter Cups version: 1 Upscale Amenity Solutions" at bounding box center [164, 374] width 100 height 90
